Goal: Information Seeking & Learning: Learn about a topic

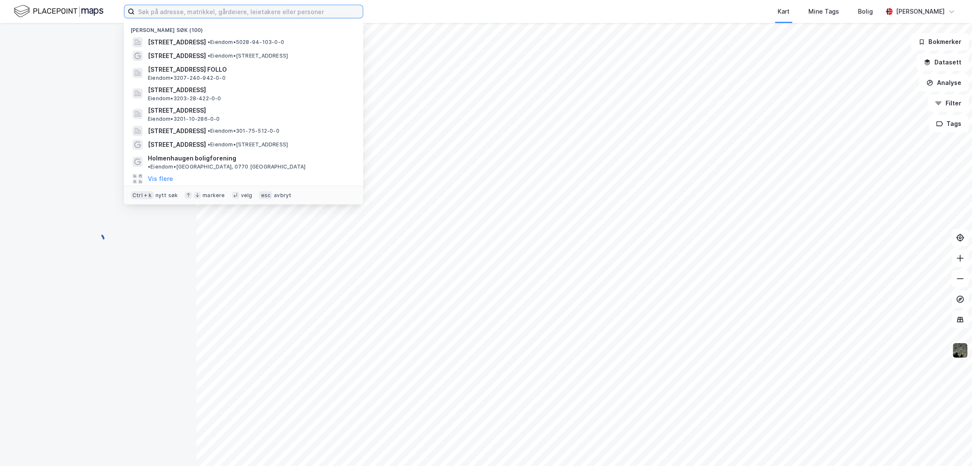
click at [197, 11] on input at bounding box center [249, 11] width 228 height 13
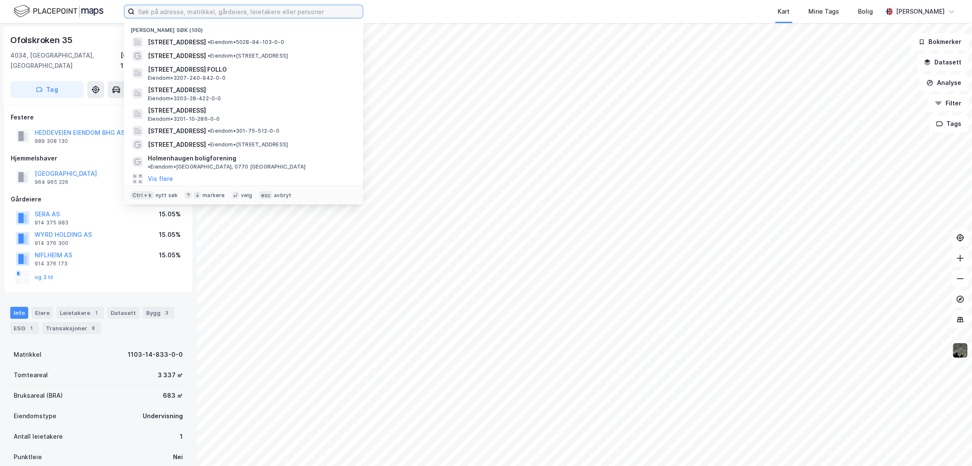
paste input "[STREET_ADDRESS] Asker"
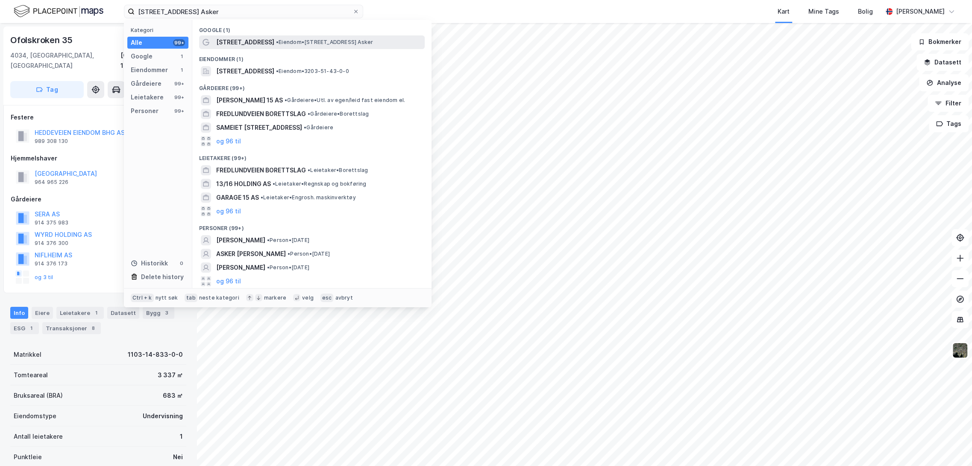
click at [276, 44] on span "•" at bounding box center [277, 42] width 3 height 6
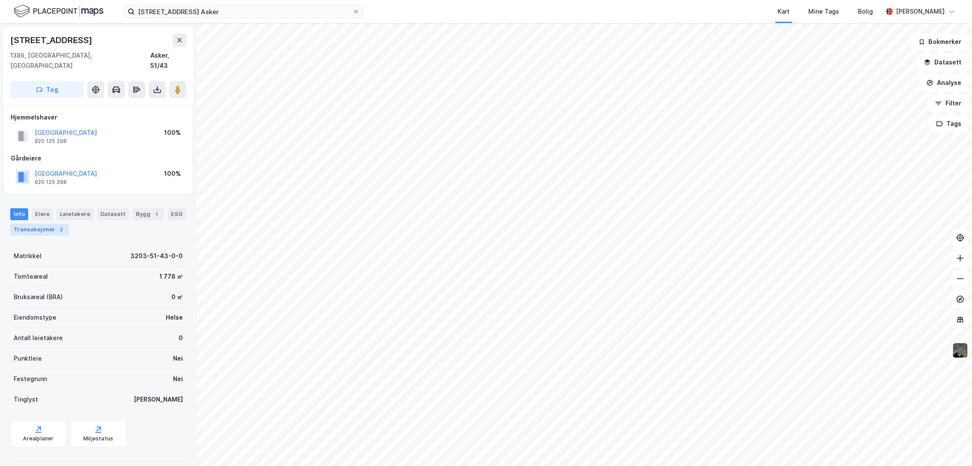
click at [50, 224] on div "Transaksjoner 2" at bounding box center [39, 230] width 59 height 12
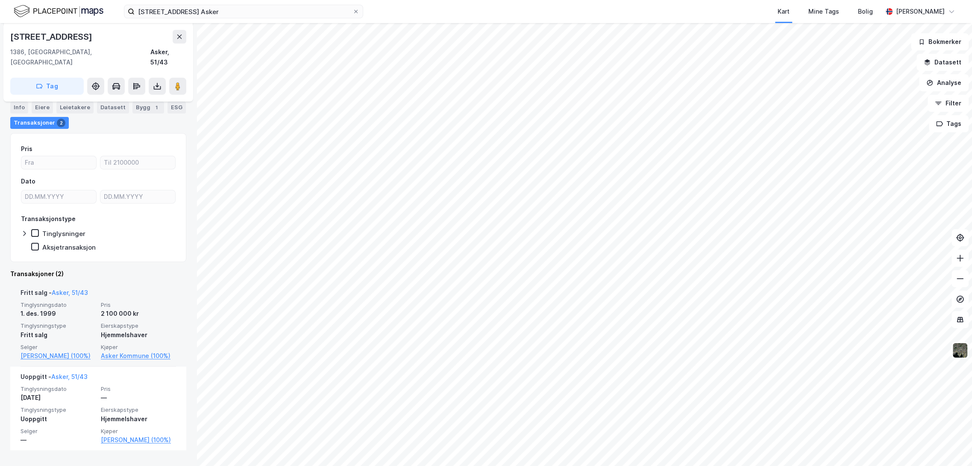
scroll to position [117, 0]
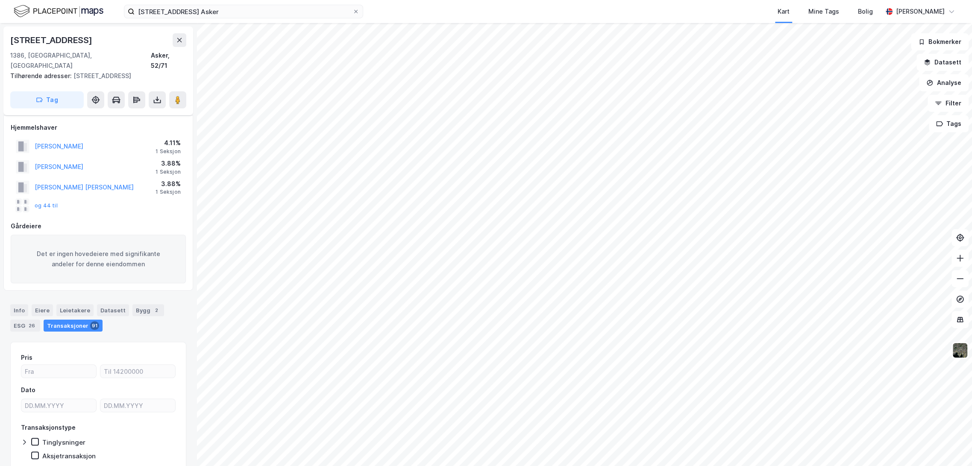
scroll to position [25, 0]
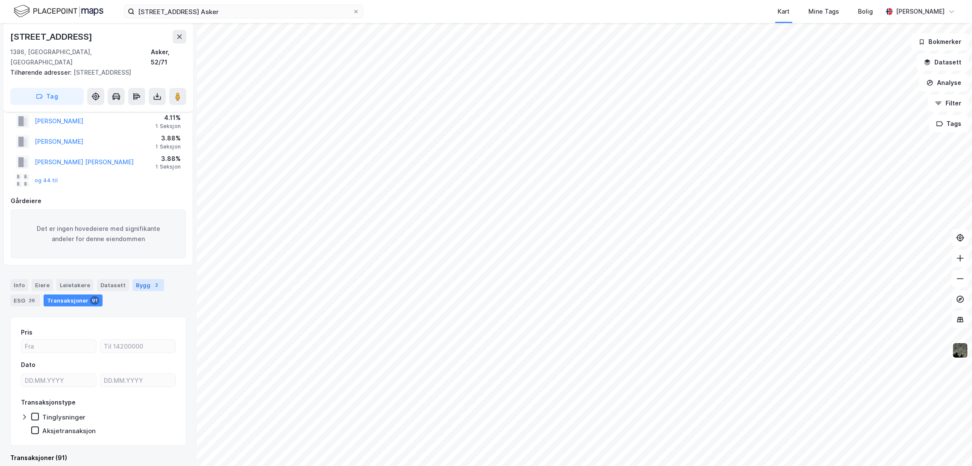
click at [138, 279] on div "Bygg 2" at bounding box center [148, 285] width 32 height 12
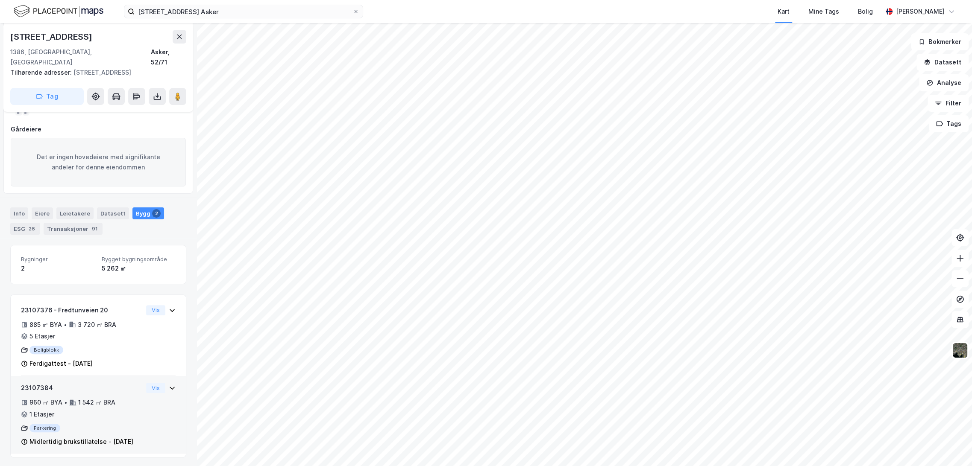
scroll to position [98, 0]
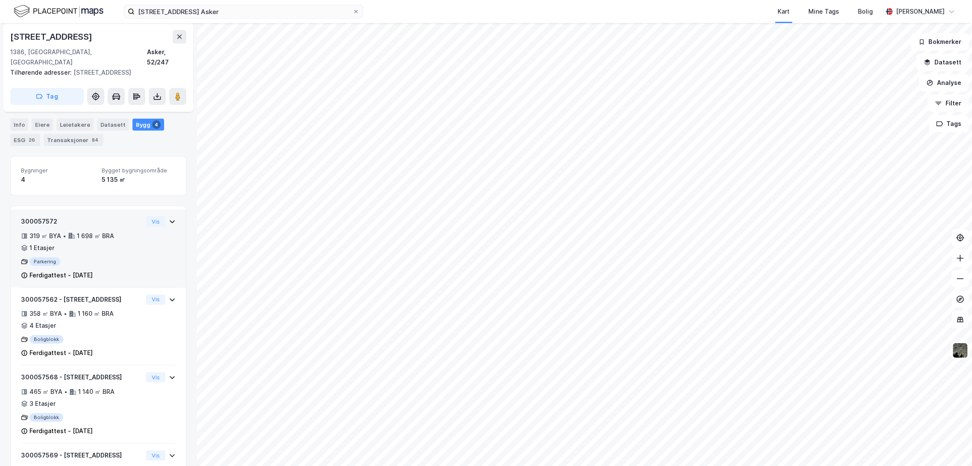
scroll to position [110, 0]
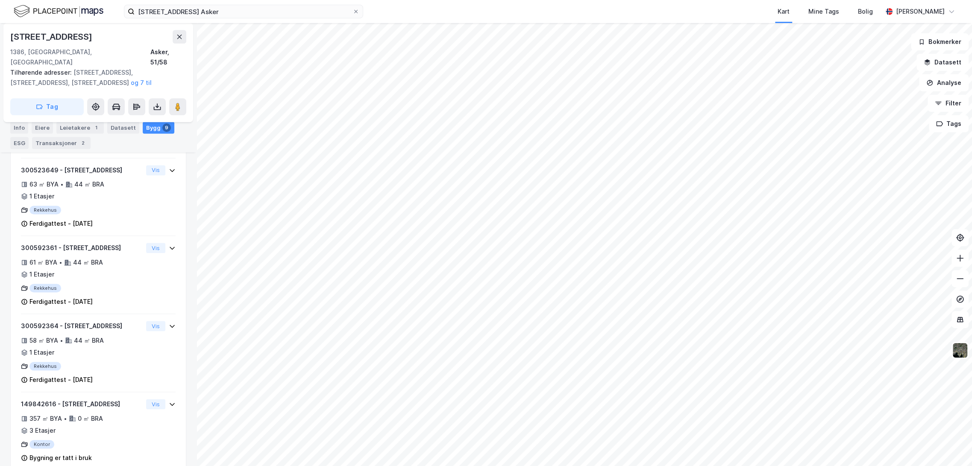
scroll to position [558, 0]
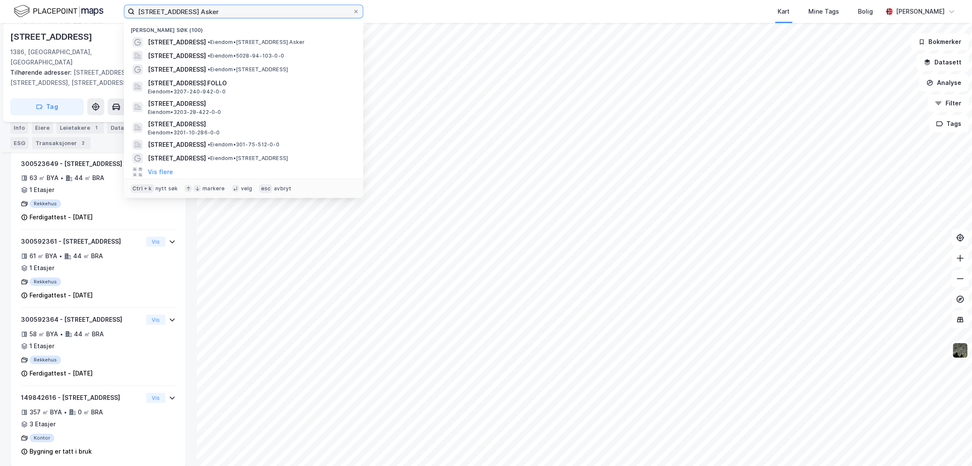
click at [213, 7] on input "[STREET_ADDRESS] Asker" at bounding box center [244, 11] width 218 height 13
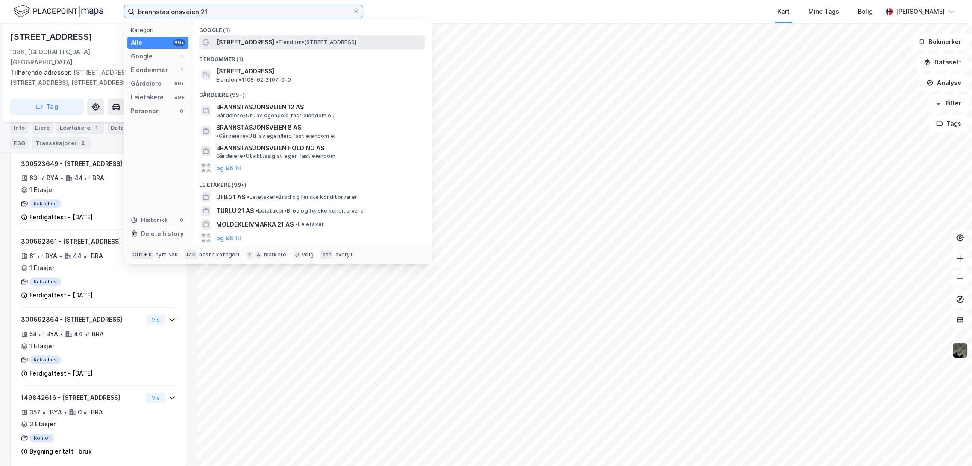
type input "brannstasjonsveien 21"
click at [288, 42] on span "• Eiendom • [STREET_ADDRESS]" at bounding box center [316, 42] width 80 height 7
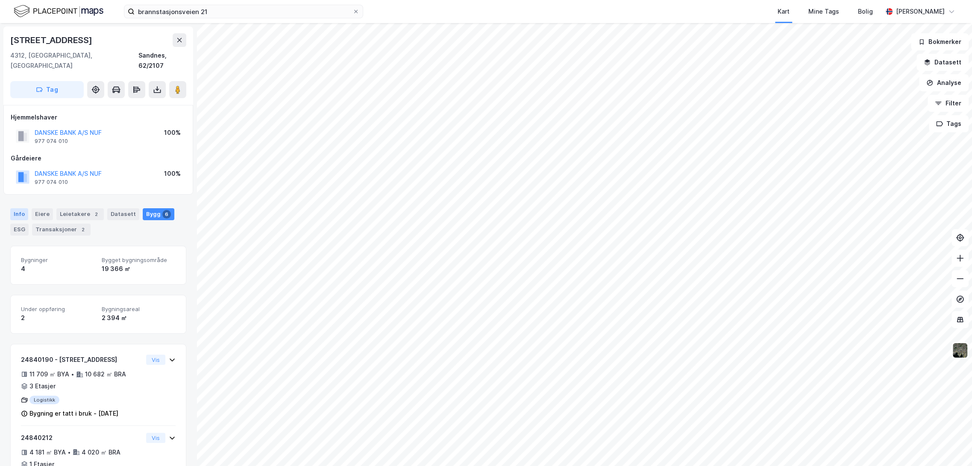
click at [15, 208] on div "Info" at bounding box center [19, 214] width 18 height 12
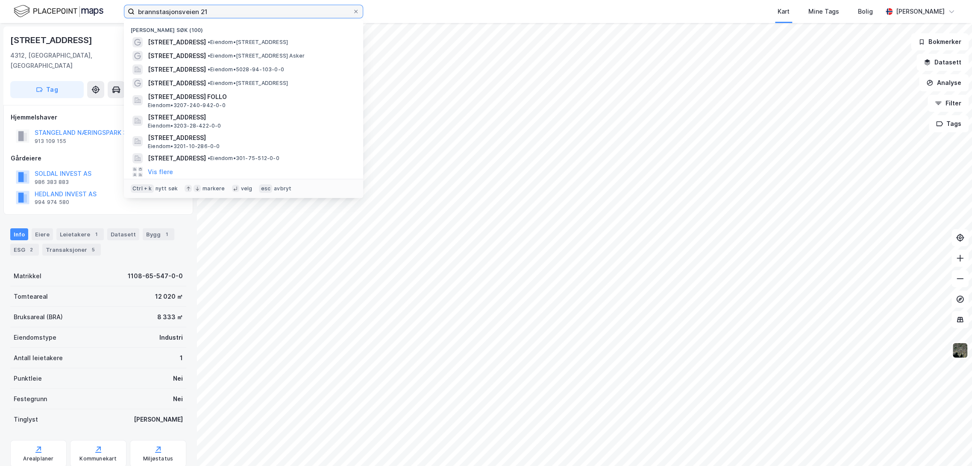
click at [204, 16] on input "brannstasjonsveien 21" at bounding box center [244, 11] width 218 height 13
click at [222, 57] on span "• Eiendom • [STREET_ADDRESS] Asker" at bounding box center [256, 56] width 97 height 7
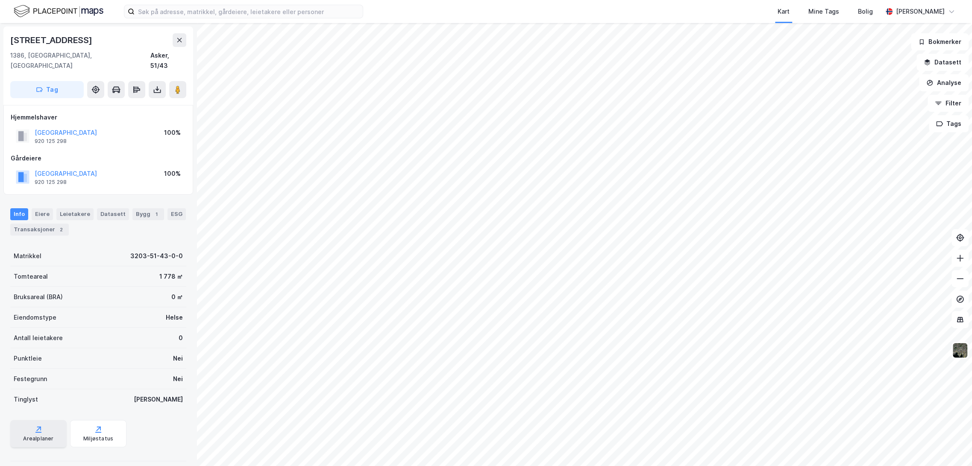
click at [37, 436] on div "Arealplaner" at bounding box center [38, 439] width 30 height 7
